Goal: Information Seeking & Learning: Learn about a topic

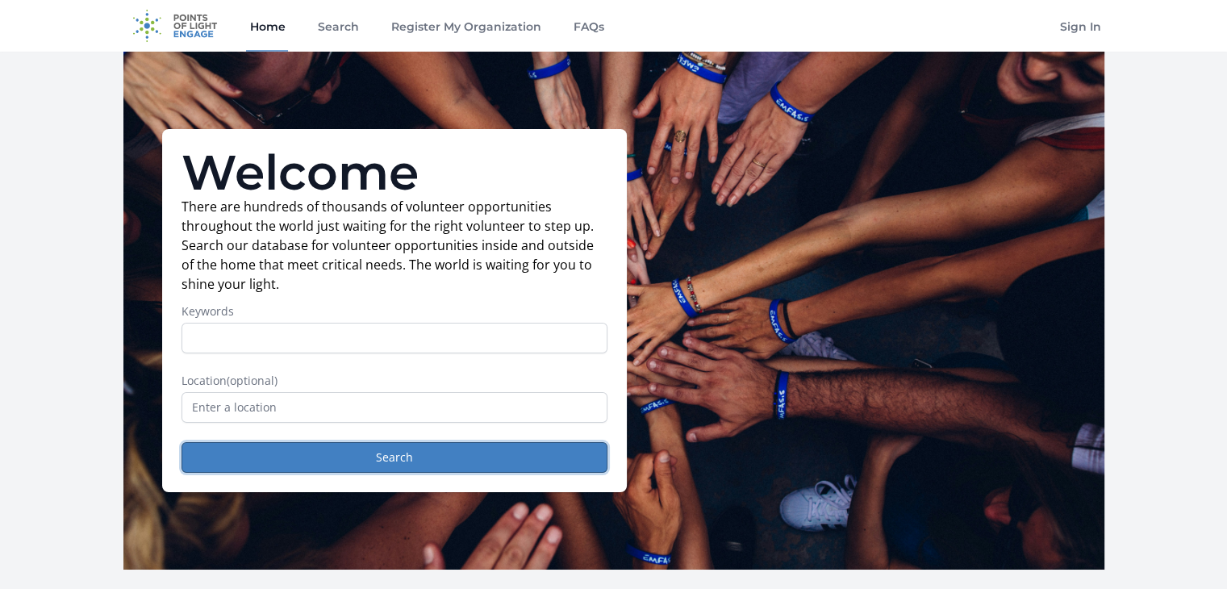
click at [286, 448] on button "Search" at bounding box center [395, 457] width 426 height 31
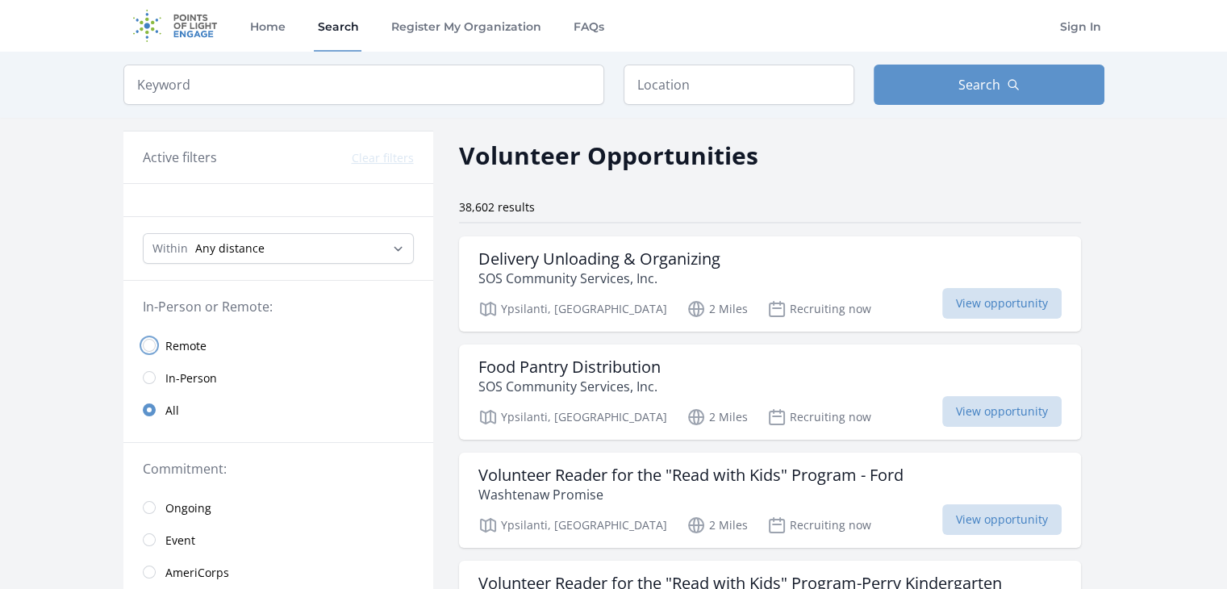
click at [153, 344] on input "radio" at bounding box center [149, 345] width 13 height 13
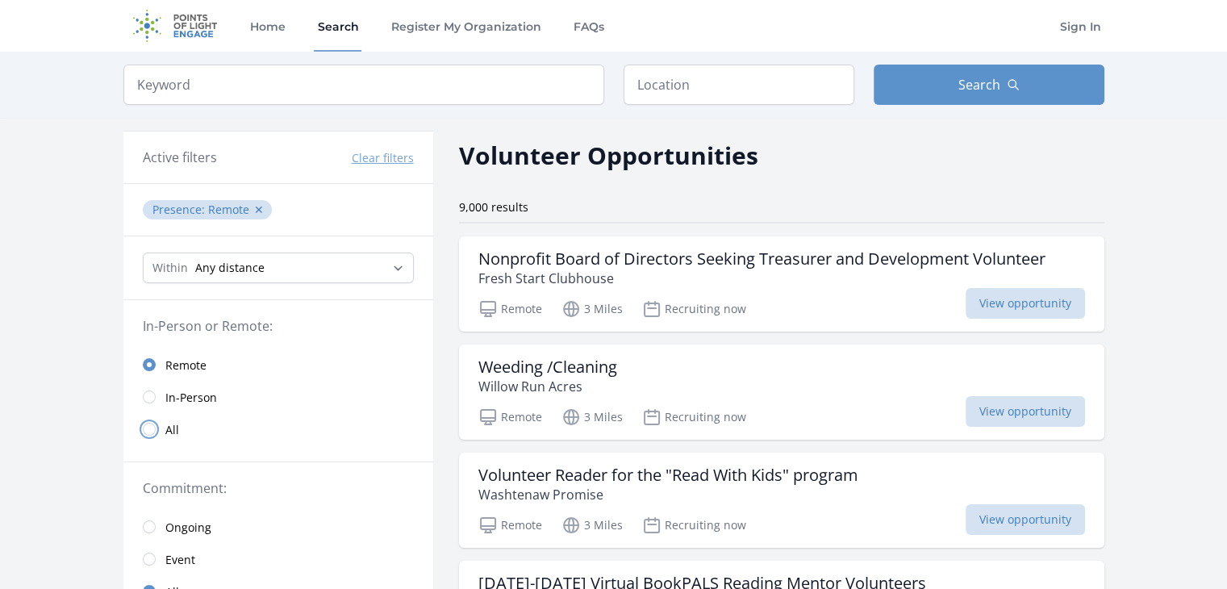
click at [148, 429] on input "radio" at bounding box center [149, 429] width 13 height 13
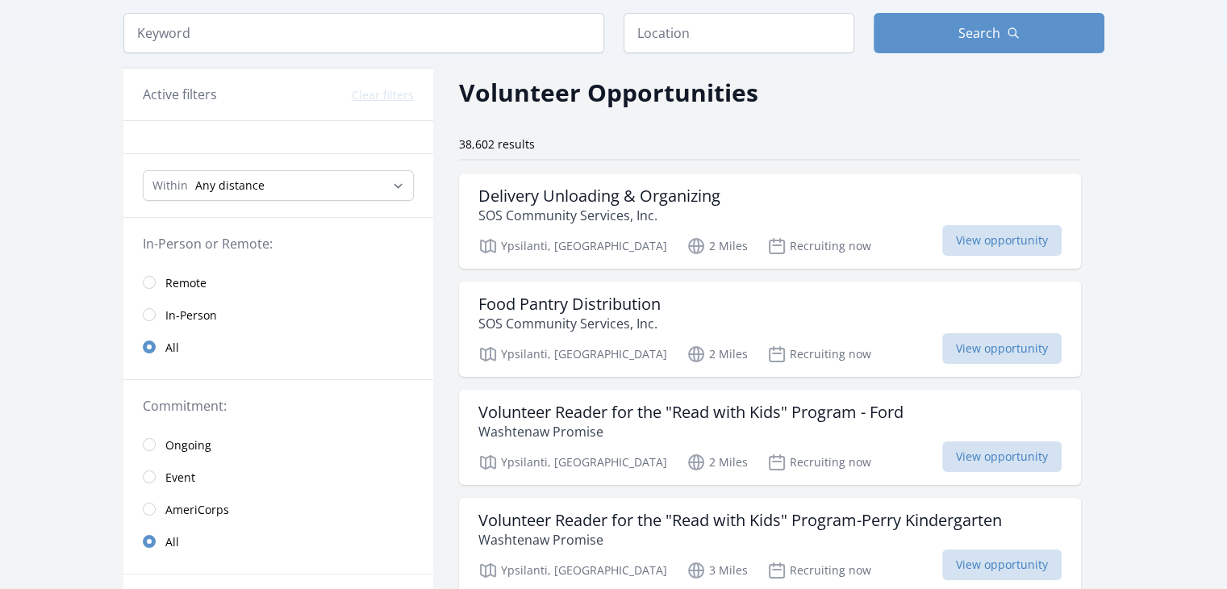
scroll to position [64, 0]
click at [507, 196] on h3 "Delivery Unloading & Organizing" at bounding box center [599, 195] width 242 height 19
click at [685, 436] on p "Washtenaw Promise" at bounding box center [690, 430] width 425 height 19
click at [181, 281] on span "Remote" at bounding box center [185, 282] width 41 height 16
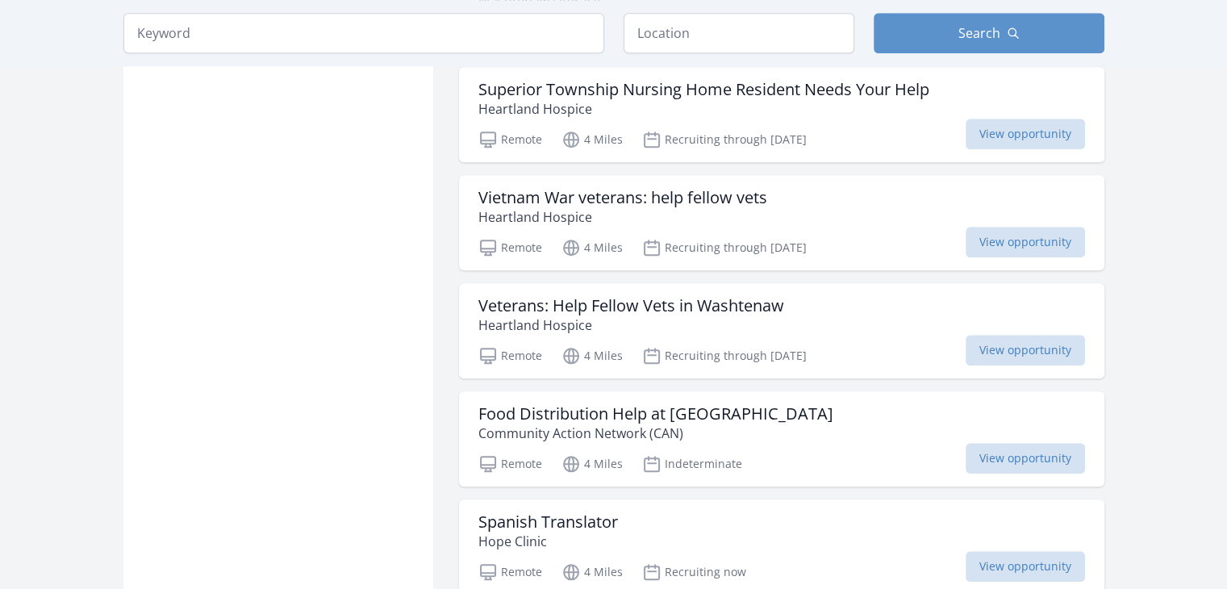
scroll to position [1719, 0]
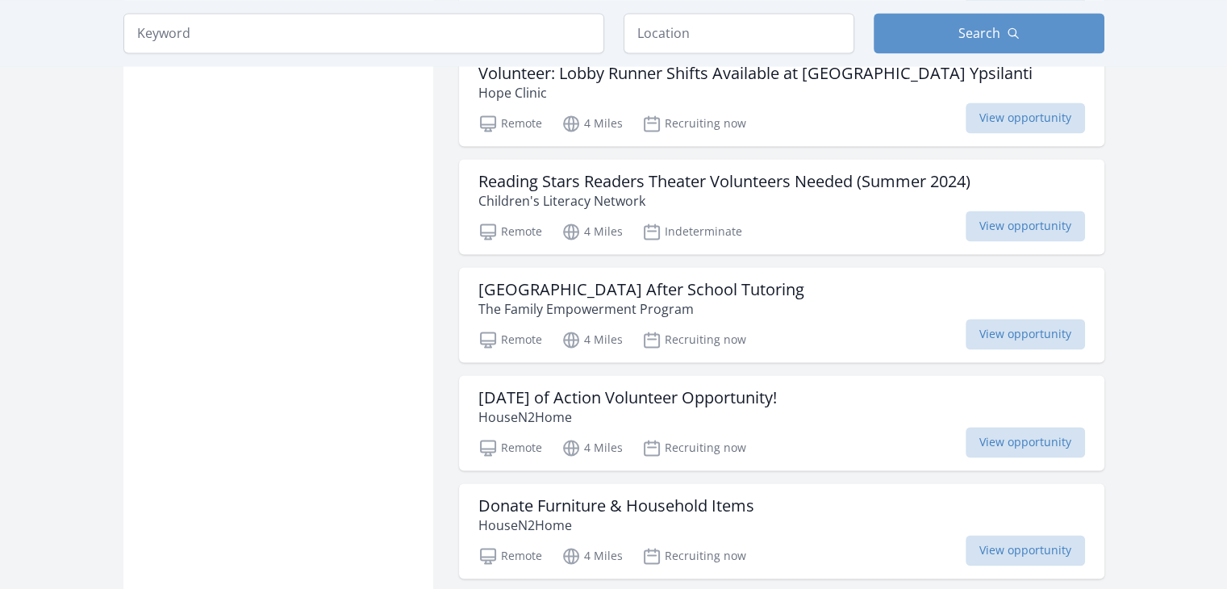
scroll to position [2385, 0]
click at [541, 193] on p "Children's Literacy Network" at bounding box center [724, 202] width 492 height 19
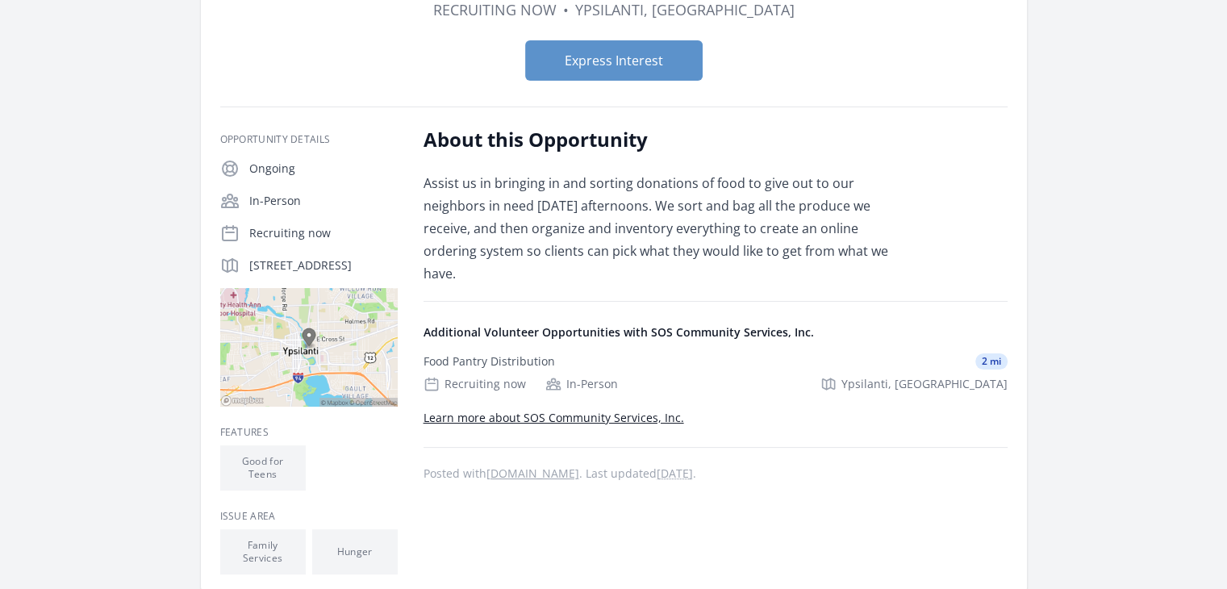
scroll to position [15, 0]
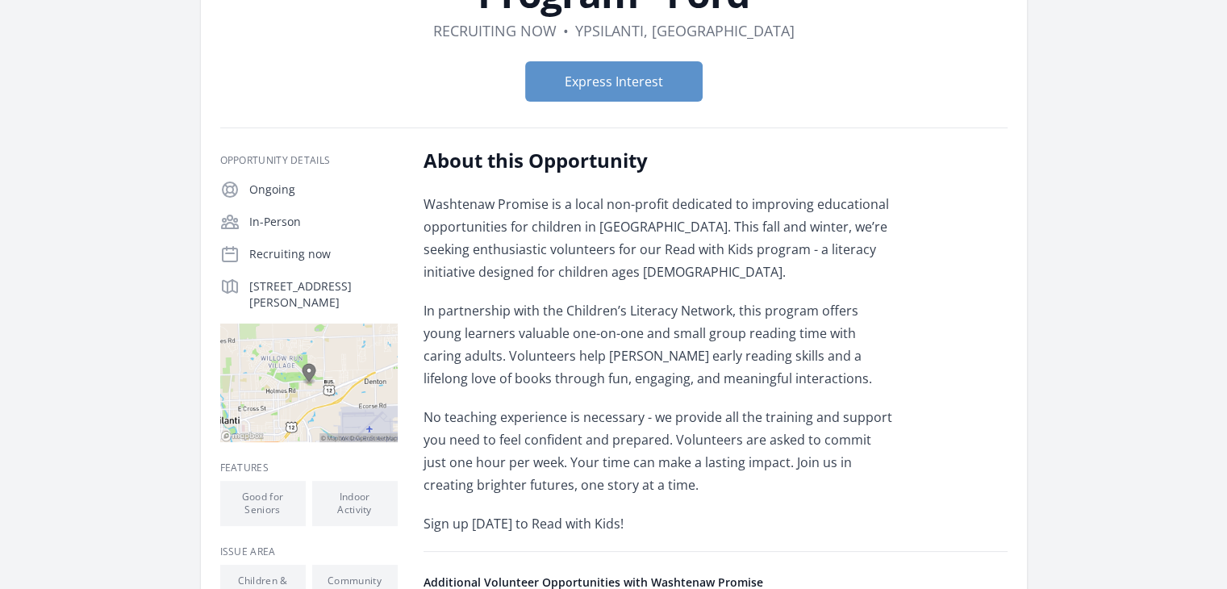
scroll to position [183, 0]
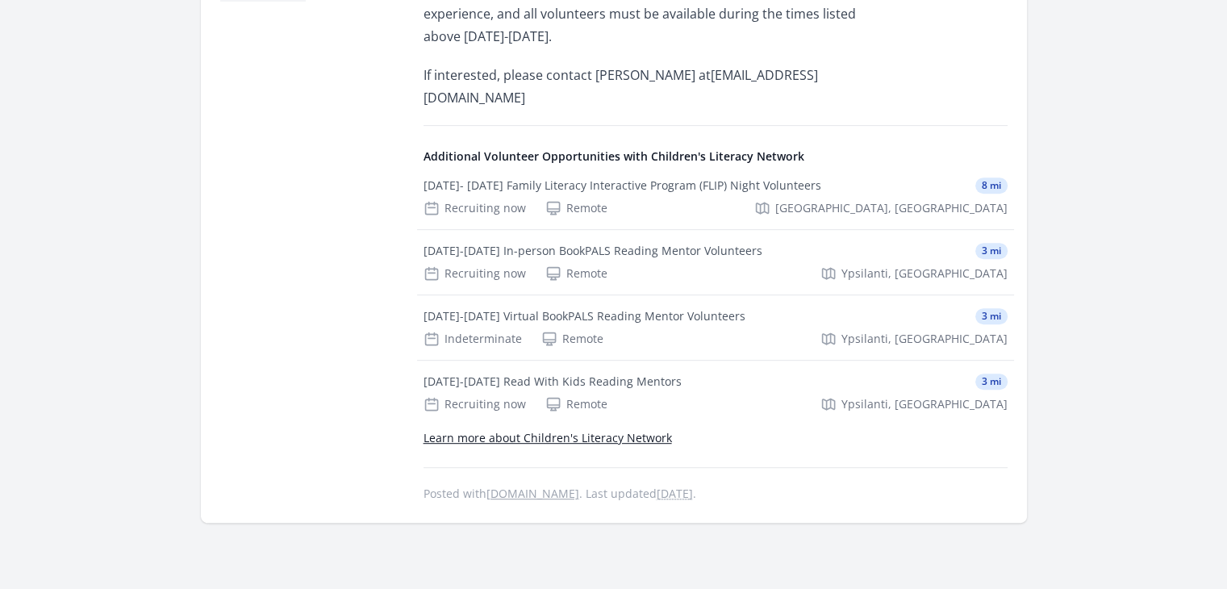
scroll to position [706, 0]
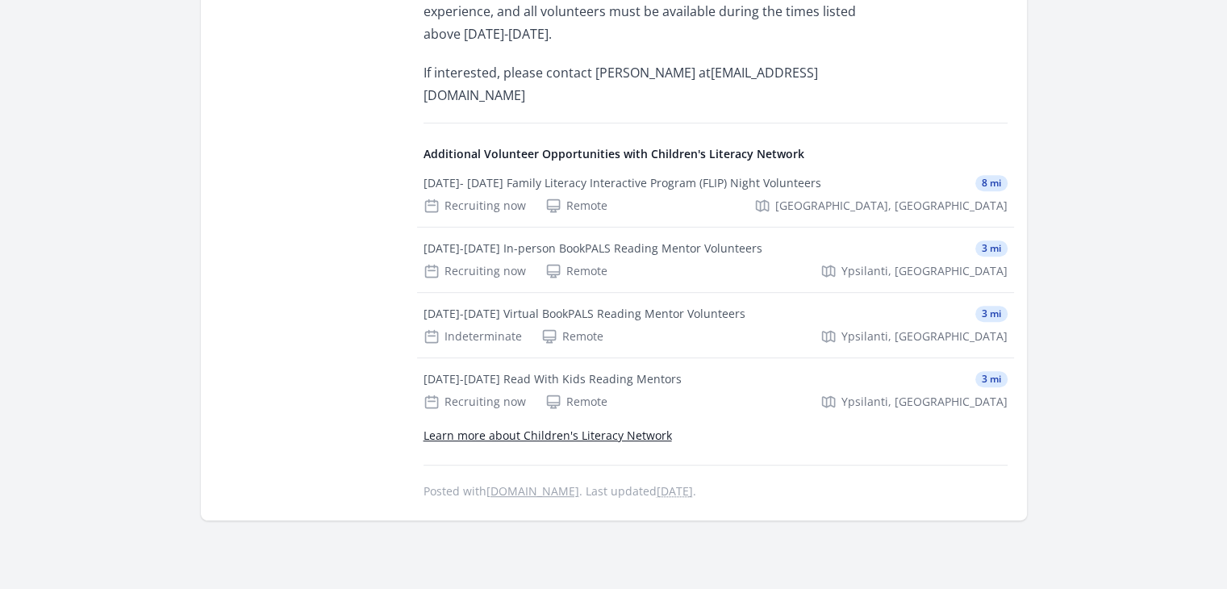
click at [620, 428] on link "Learn more about Children's Literacy Network" at bounding box center [548, 435] width 248 height 15
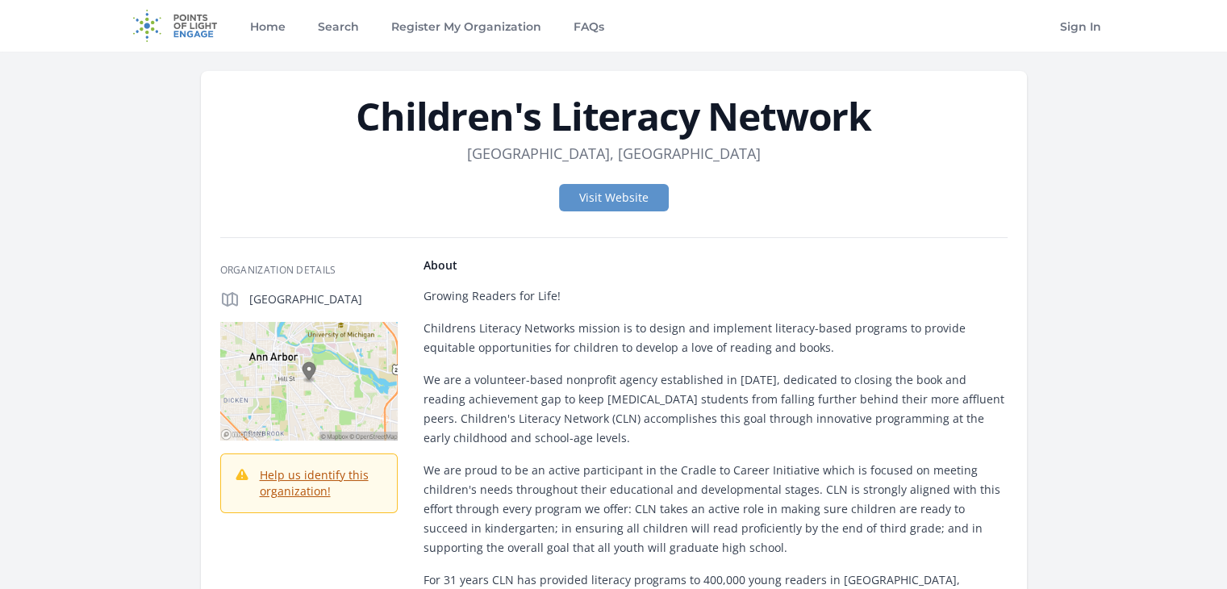
click at [627, 212] on div "Visit Website" at bounding box center [613, 197] width 787 height 53
click at [624, 197] on link "Visit Website" at bounding box center [614, 197] width 110 height 27
